Goal: Task Accomplishment & Management: Manage account settings

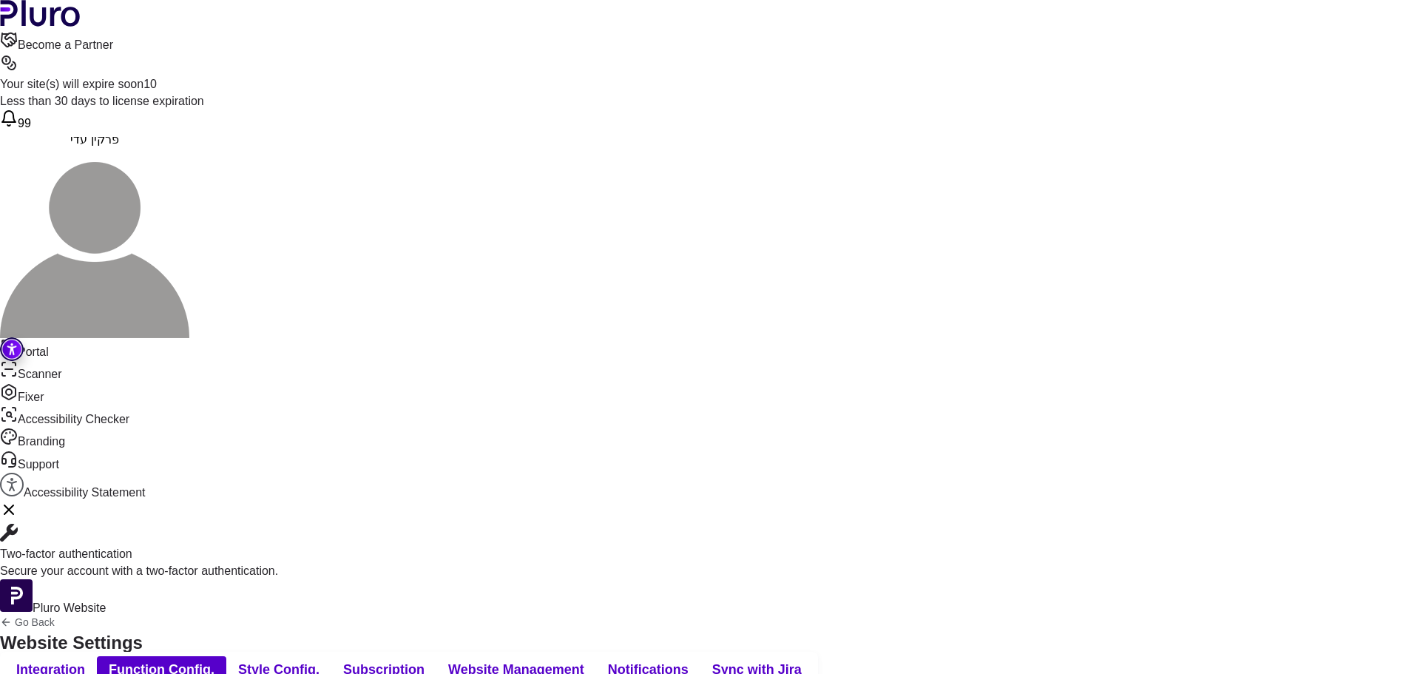
scroll to position [518, 0]
